Goal: Task Accomplishment & Management: Use online tool/utility

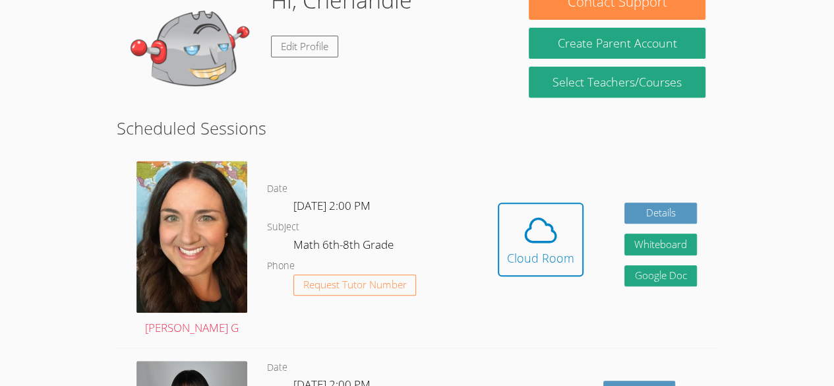
scroll to position [233, 0]
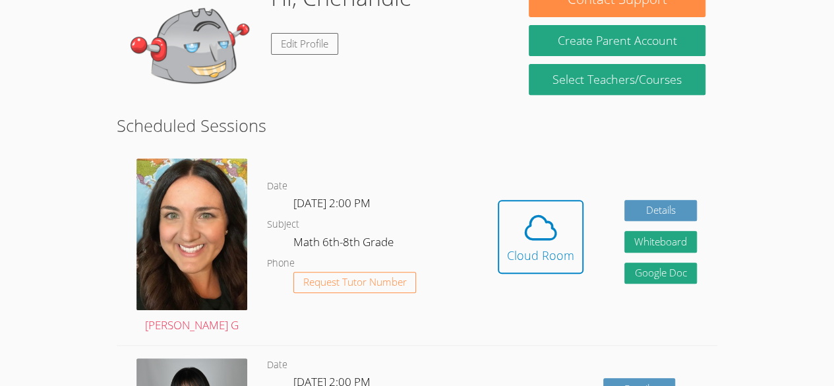
click at [549, 249] on div "Cloud Room" at bounding box center [540, 255] width 67 height 18
click at [554, 246] on div "Cloud Room" at bounding box center [540, 255] width 67 height 18
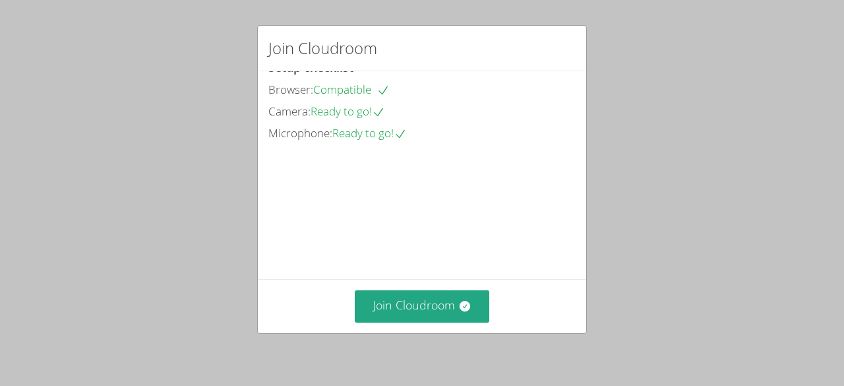
scroll to position [84, 0]
click at [844, 348] on div "Join Cloudroom Setup checklist Browser: Compatible Camera: Ready to go! Microph…" at bounding box center [422, 193] width 844 height 386
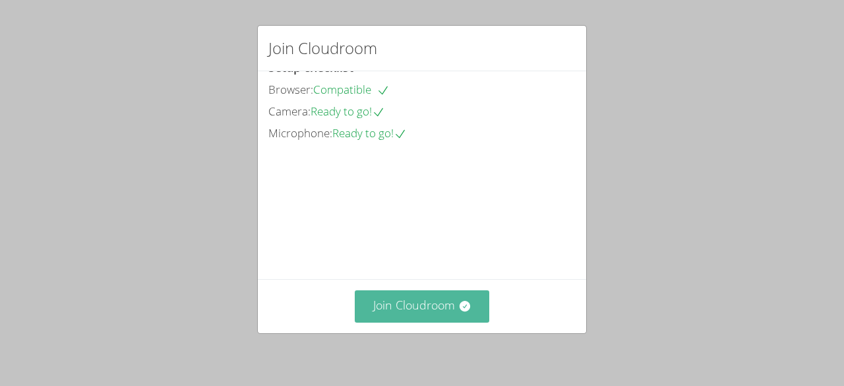
click at [447, 307] on button "Join Cloudroom" at bounding box center [422, 306] width 135 height 32
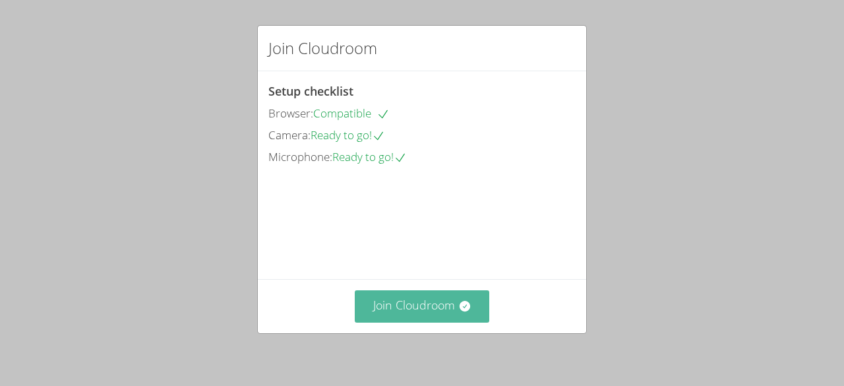
click at [479, 307] on button "Join Cloudroom" at bounding box center [422, 306] width 135 height 32
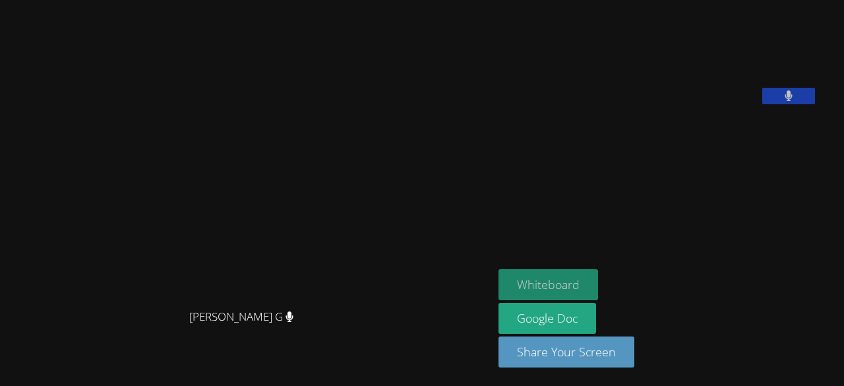
click at [598, 284] on button "Whiteboard" at bounding box center [549, 284] width 100 height 31
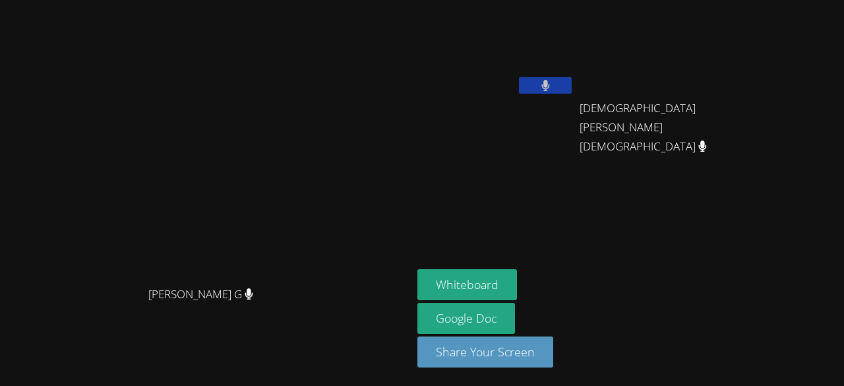
click at [550, 87] on icon at bounding box center [546, 85] width 9 height 11
click at [553, 90] on icon at bounding box center [546, 85] width 14 height 11
click at [549, 80] on icon at bounding box center [546, 85] width 8 height 11
click at [553, 81] on icon at bounding box center [546, 85] width 14 height 11
click at [549, 84] on icon at bounding box center [546, 85] width 8 height 11
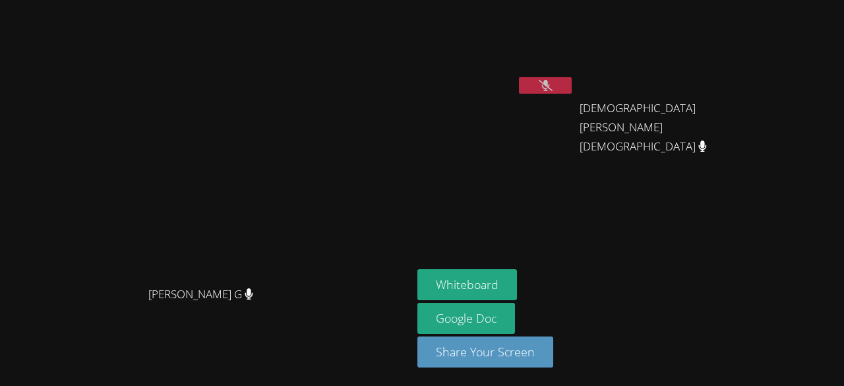
click at [553, 82] on icon at bounding box center [546, 85] width 14 height 11
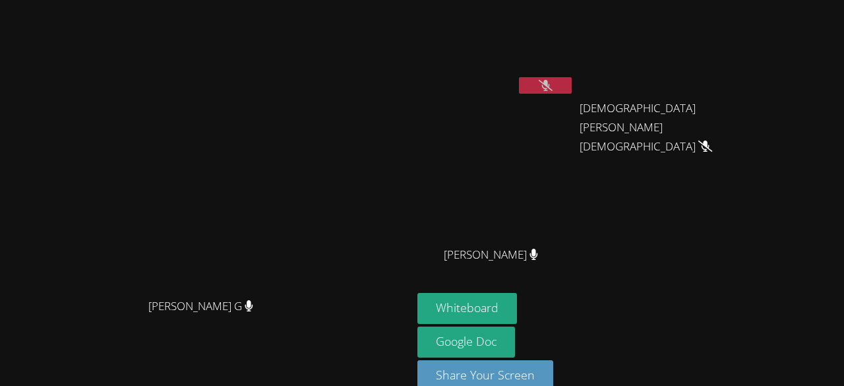
click at [553, 85] on icon at bounding box center [546, 85] width 14 height 11
click at [550, 90] on icon at bounding box center [546, 85] width 9 height 11
click at [553, 84] on icon at bounding box center [546, 85] width 14 height 11
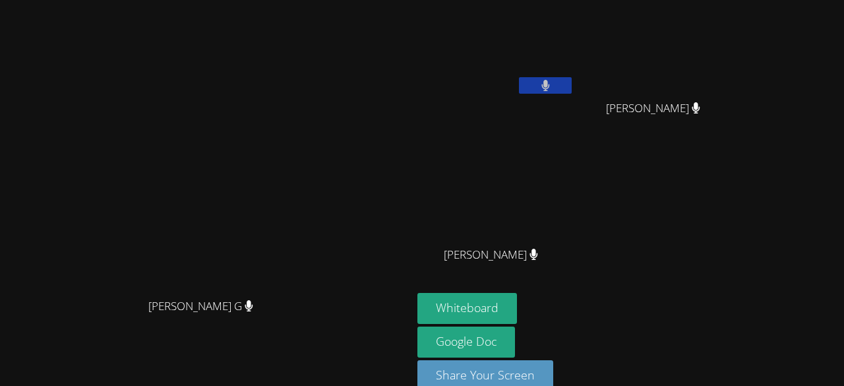
click at [549, 86] on icon at bounding box center [546, 85] width 8 height 11
click at [572, 82] on button at bounding box center [545, 85] width 53 height 16
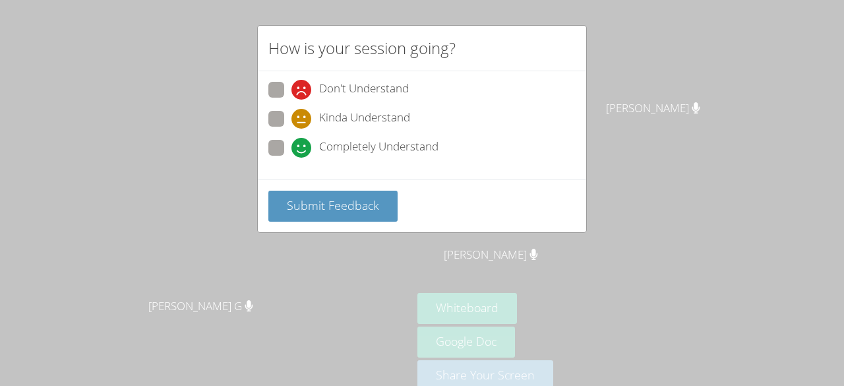
click at [292, 158] on span at bounding box center [292, 158] width 0 height 0
click at [292, 150] on input "Completely Understand" at bounding box center [297, 145] width 11 height 11
radio input "true"
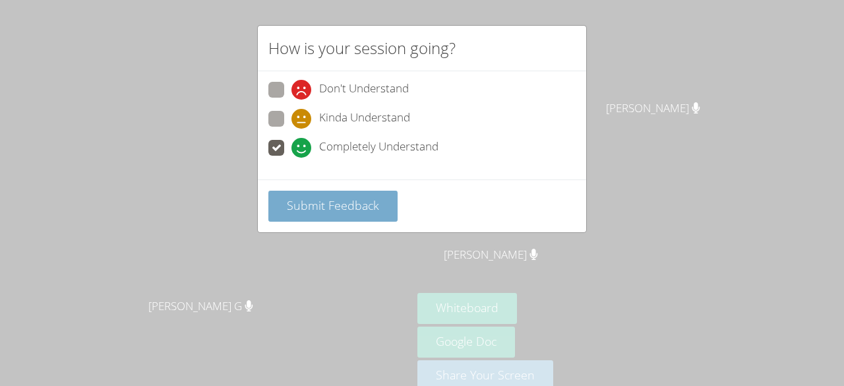
click at [297, 202] on span "Submit Feedback" at bounding box center [333, 205] width 92 height 16
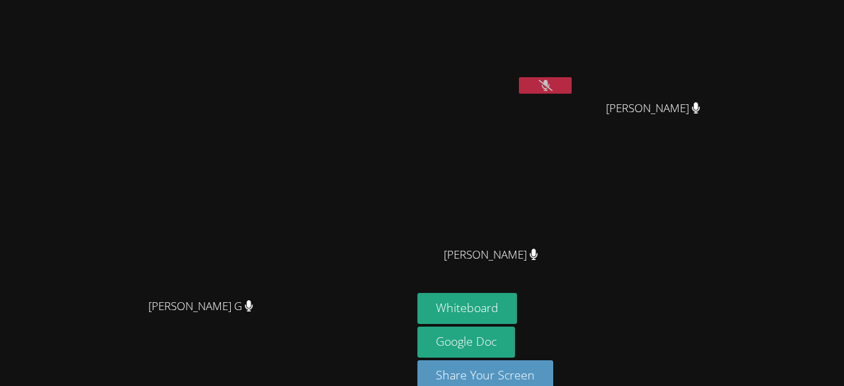
click at [553, 85] on icon at bounding box center [546, 85] width 14 height 11
